Goal: Transaction & Acquisition: Obtain resource

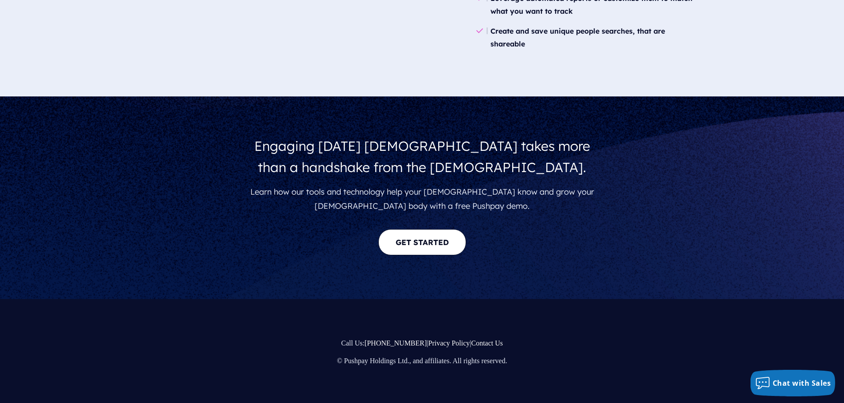
scroll to position [1568, 0]
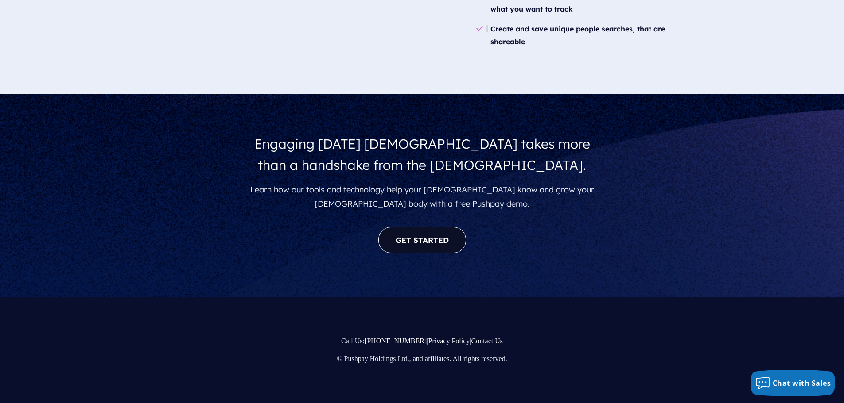
click at [429, 231] on link "GET STARTED" at bounding box center [422, 240] width 88 height 26
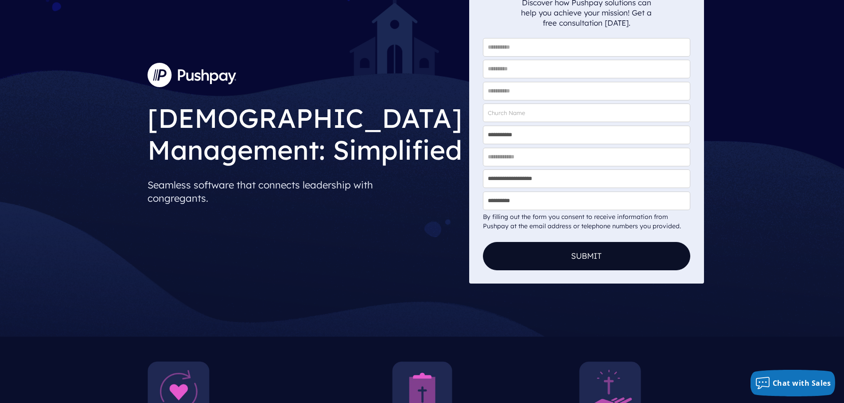
scroll to position [0, 0]
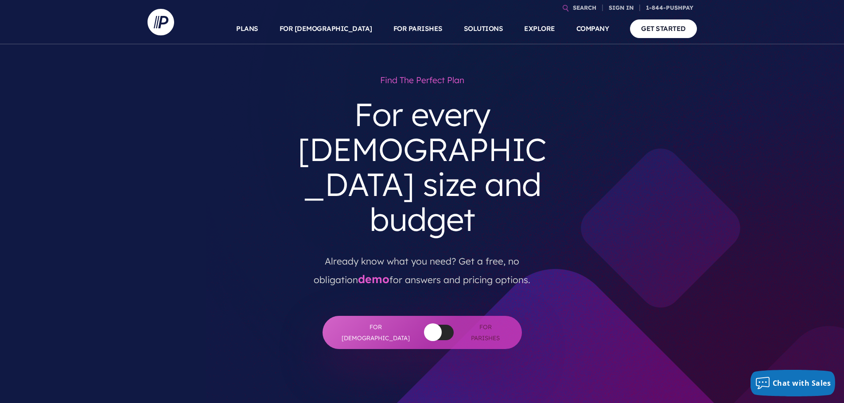
click at [424, 325] on div at bounding box center [438, 332] width 29 height 15
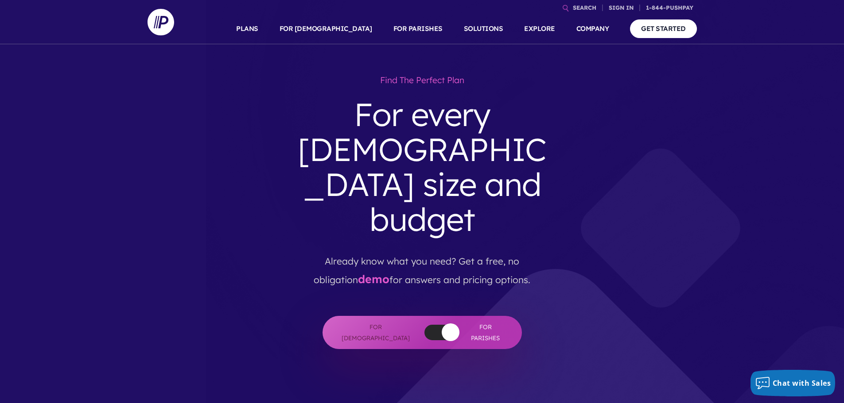
click at [424, 325] on div at bounding box center [438, 332] width 29 height 15
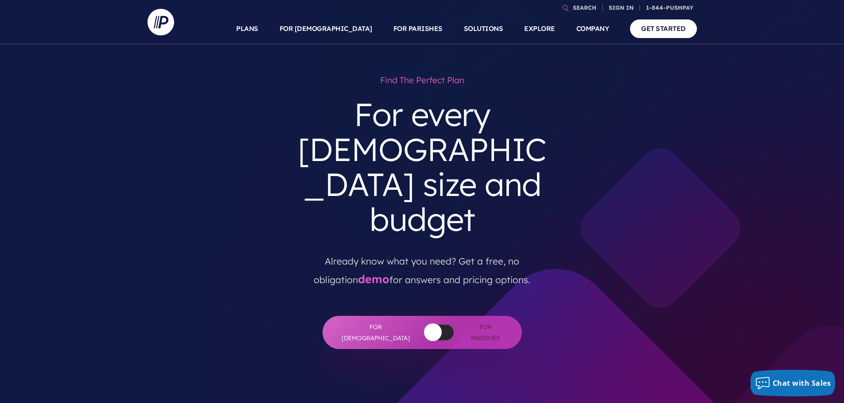
scroll to position [177, 0]
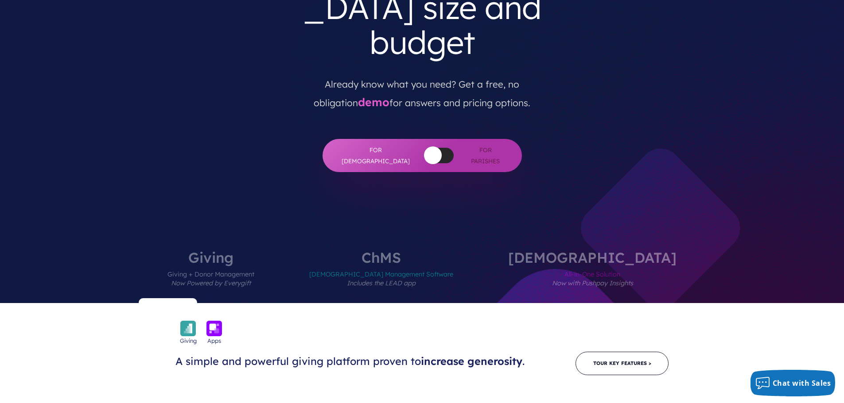
click at [428, 148] on div at bounding box center [438, 155] width 29 height 15
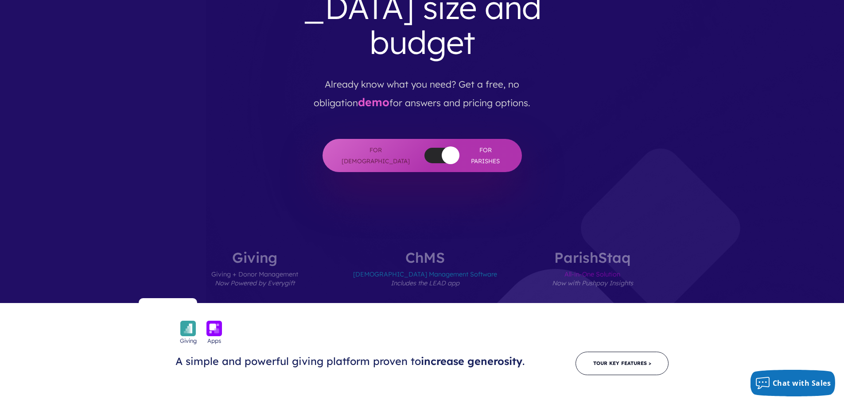
click at [441, 147] on button "button" at bounding box center [450, 156] width 18 height 18
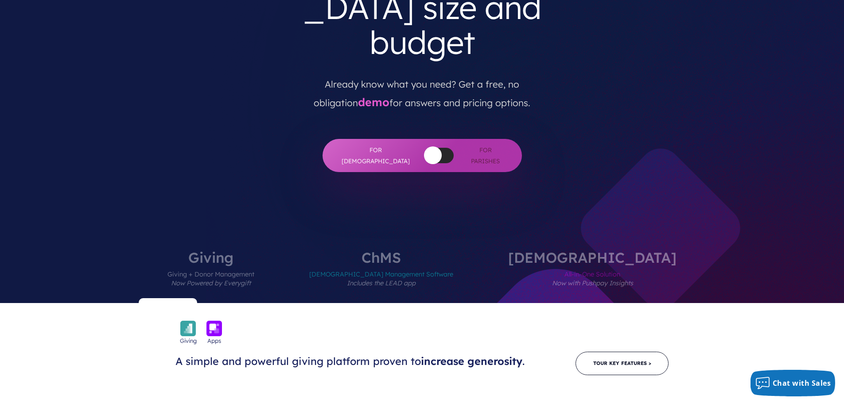
click at [254, 265] on span "Giving + Donor Management Now Powered by Everygift" at bounding box center [210, 284] width 87 height 39
click at [197, 298] on div at bounding box center [168, 302] width 58 height 9
